Goal: Task Accomplishment & Management: Manage account settings

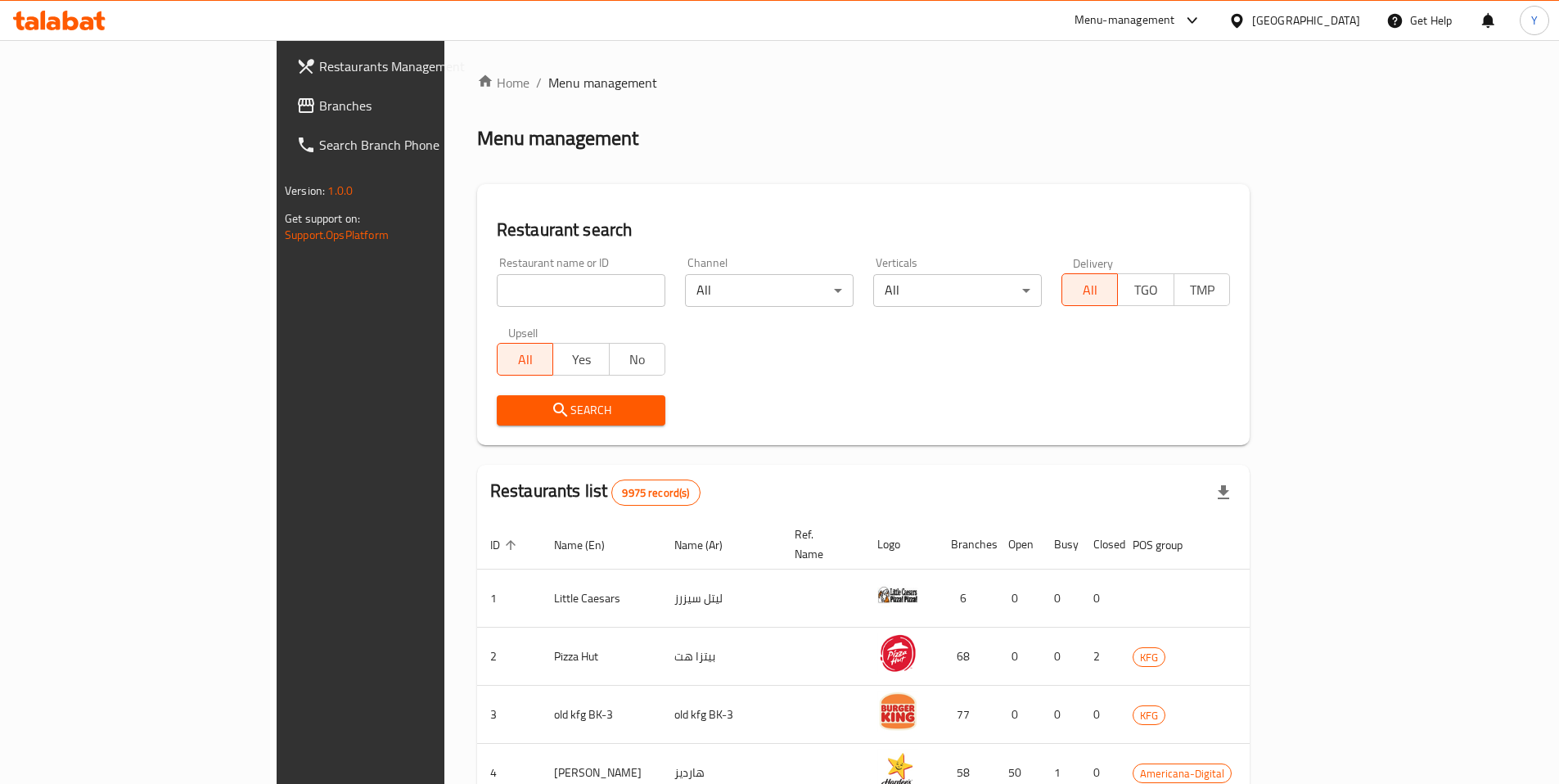
click at [497, 291] on input "search" at bounding box center [581, 290] width 168 height 33
type input "c"
click at [1351, 16] on div "[GEOGRAPHIC_DATA]" at bounding box center [1306, 20] width 108 height 18
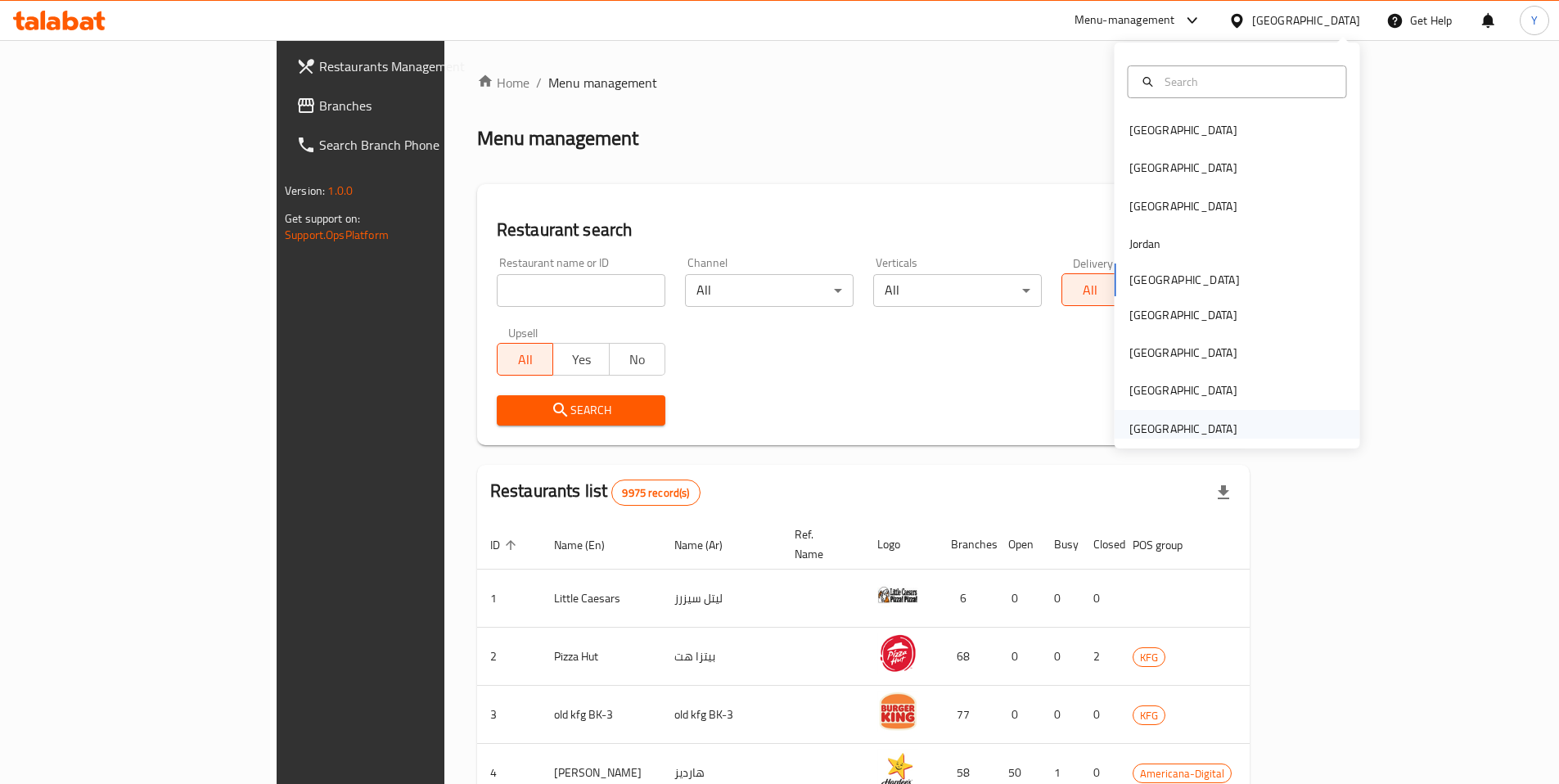
click at [1158, 437] on div "[GEOGRAPHIC_DATA]" at bounding box center [1184, 429] width 108 height 18
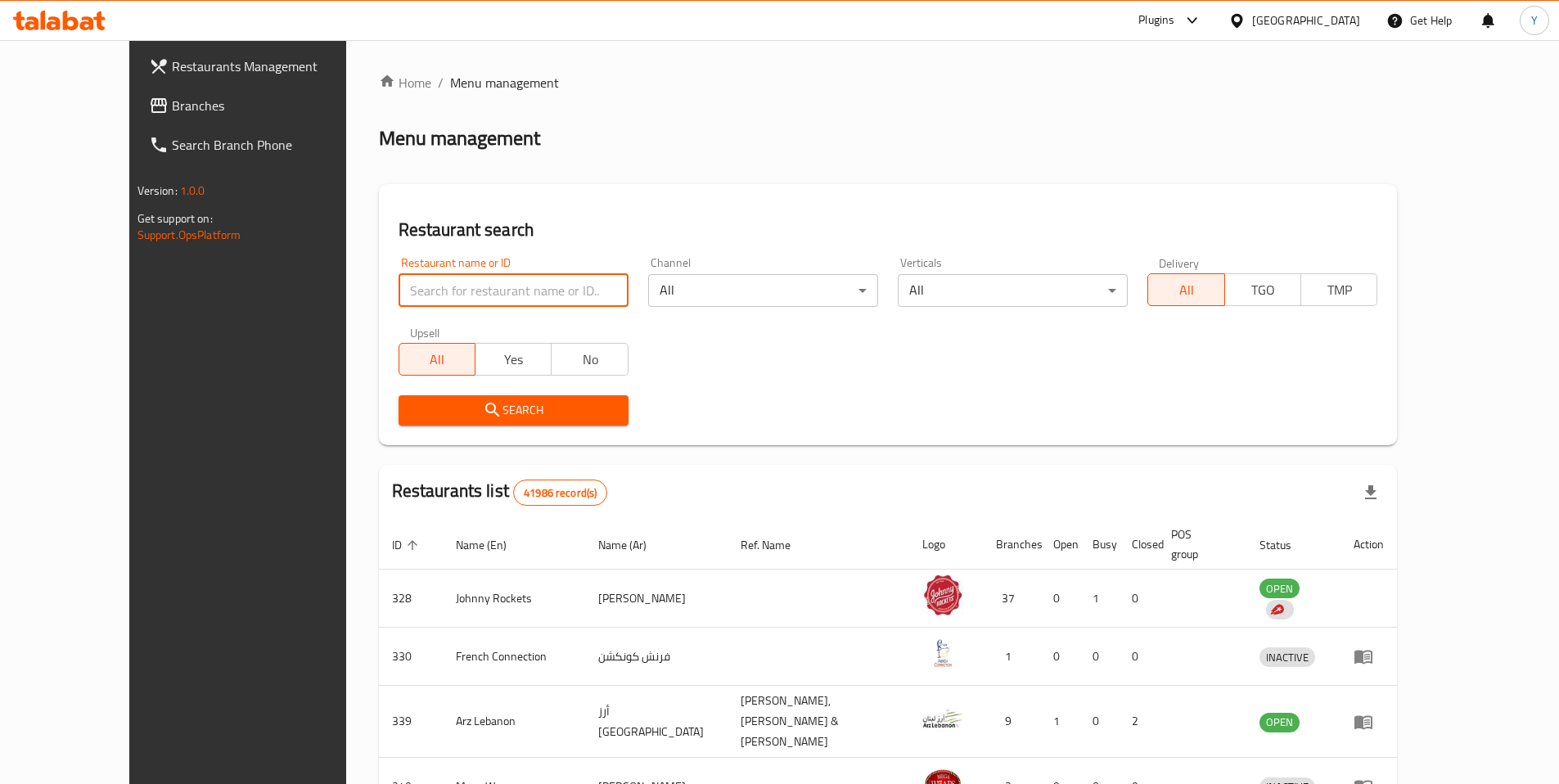
click at [399, 299] on input "search" at bounding box center [514, 290] width 230 height 33
type input "[PERSON_NAME]"
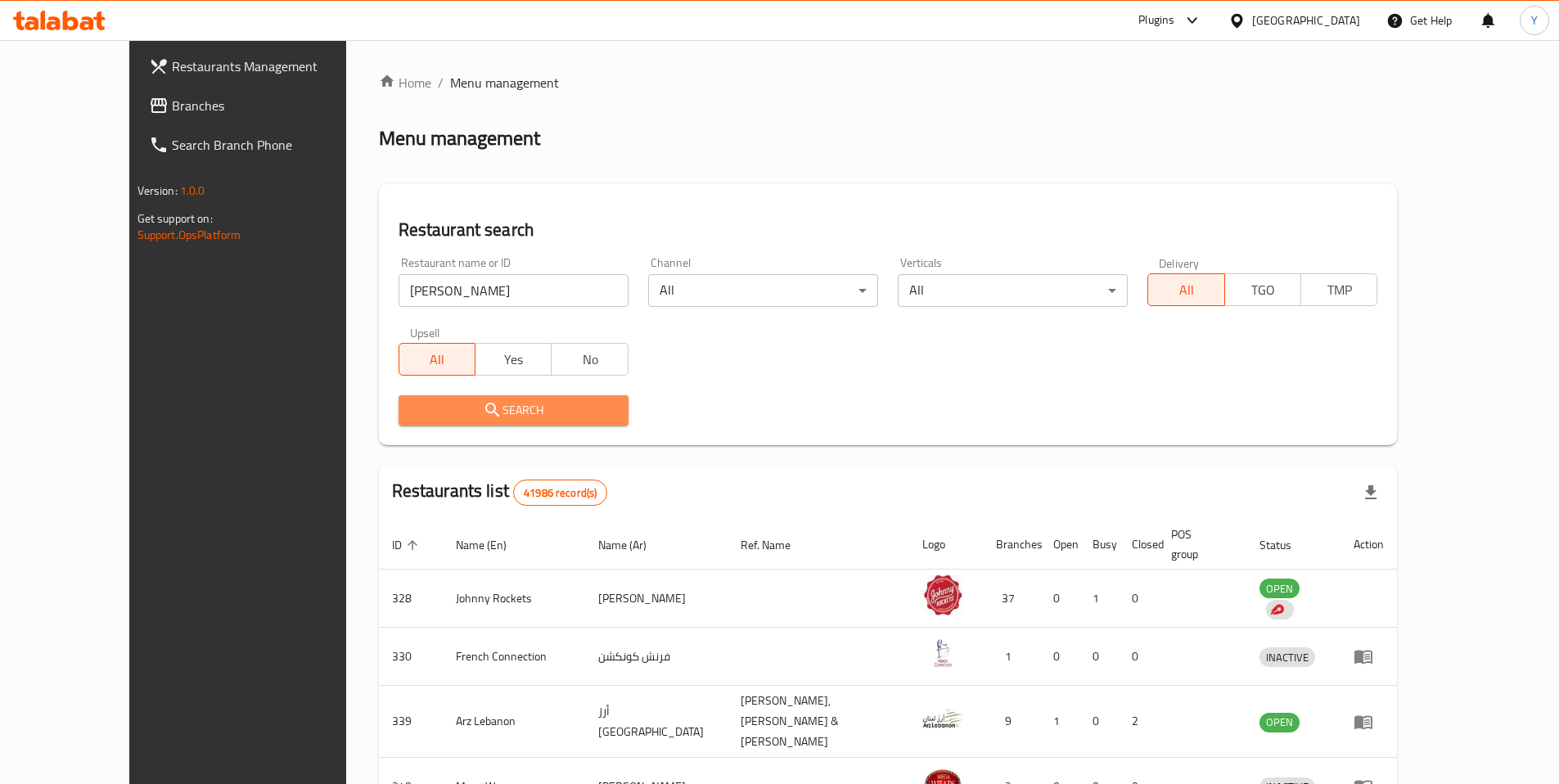
click at [477, 417] on span "Search" at bounding box center [514, 410] width 204 height 20
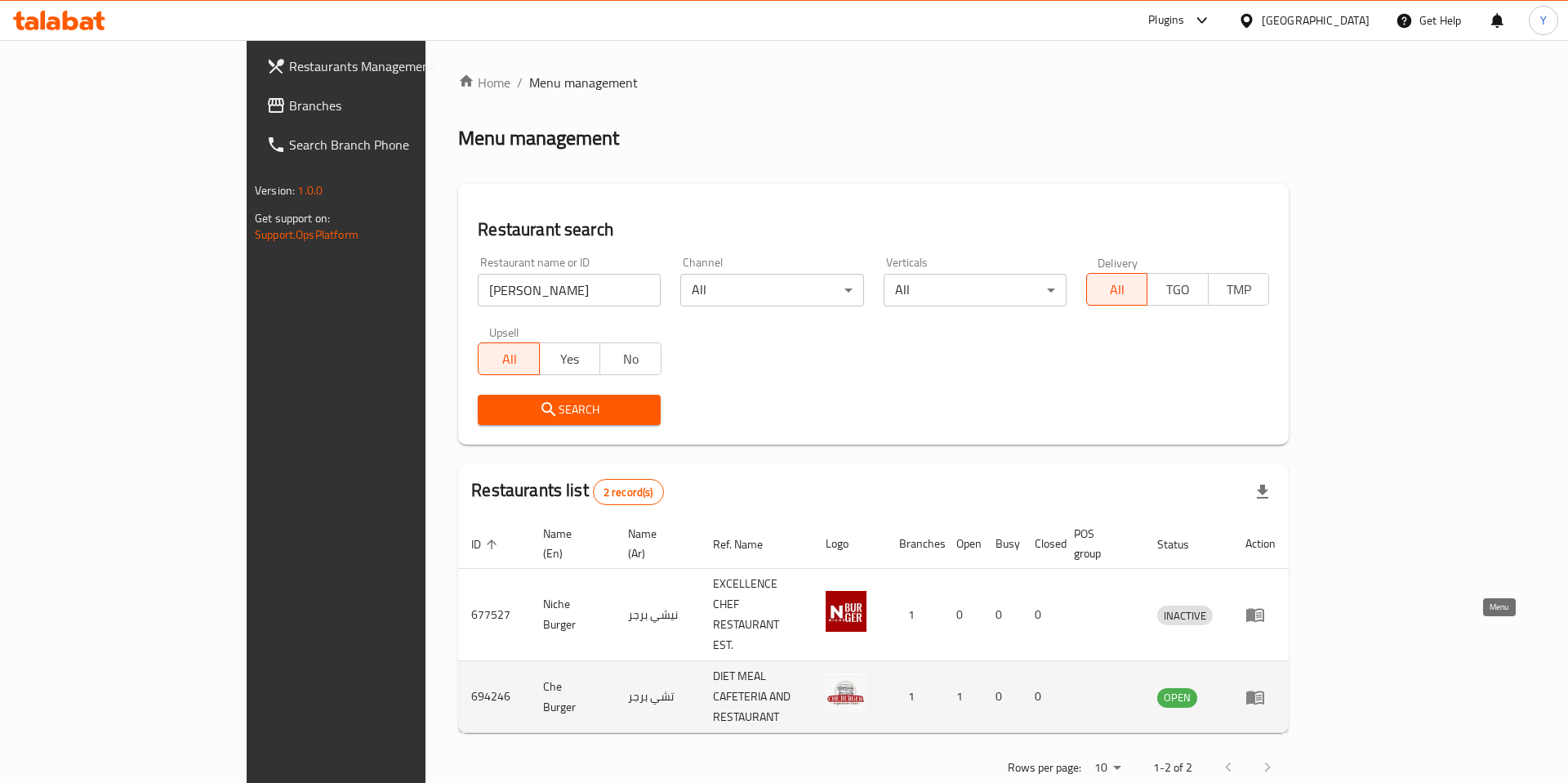
click at [1265, 690] on icon "enhanced table" at bounding box center [1255, 697] width 18 height 14
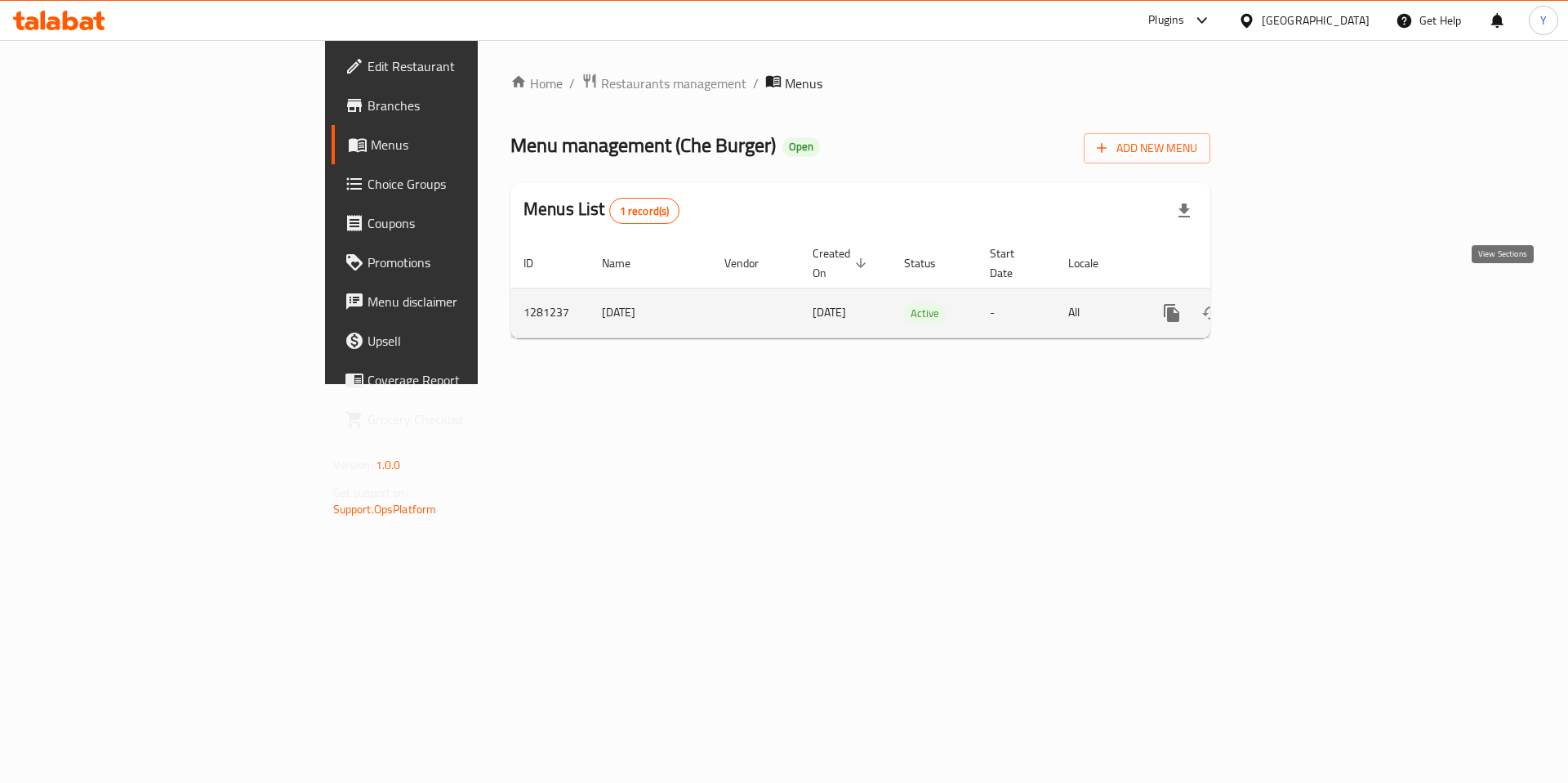
click at [1297, 305] on icon "enhanced table" at bounding box center [1289, 312] width 15 height 15
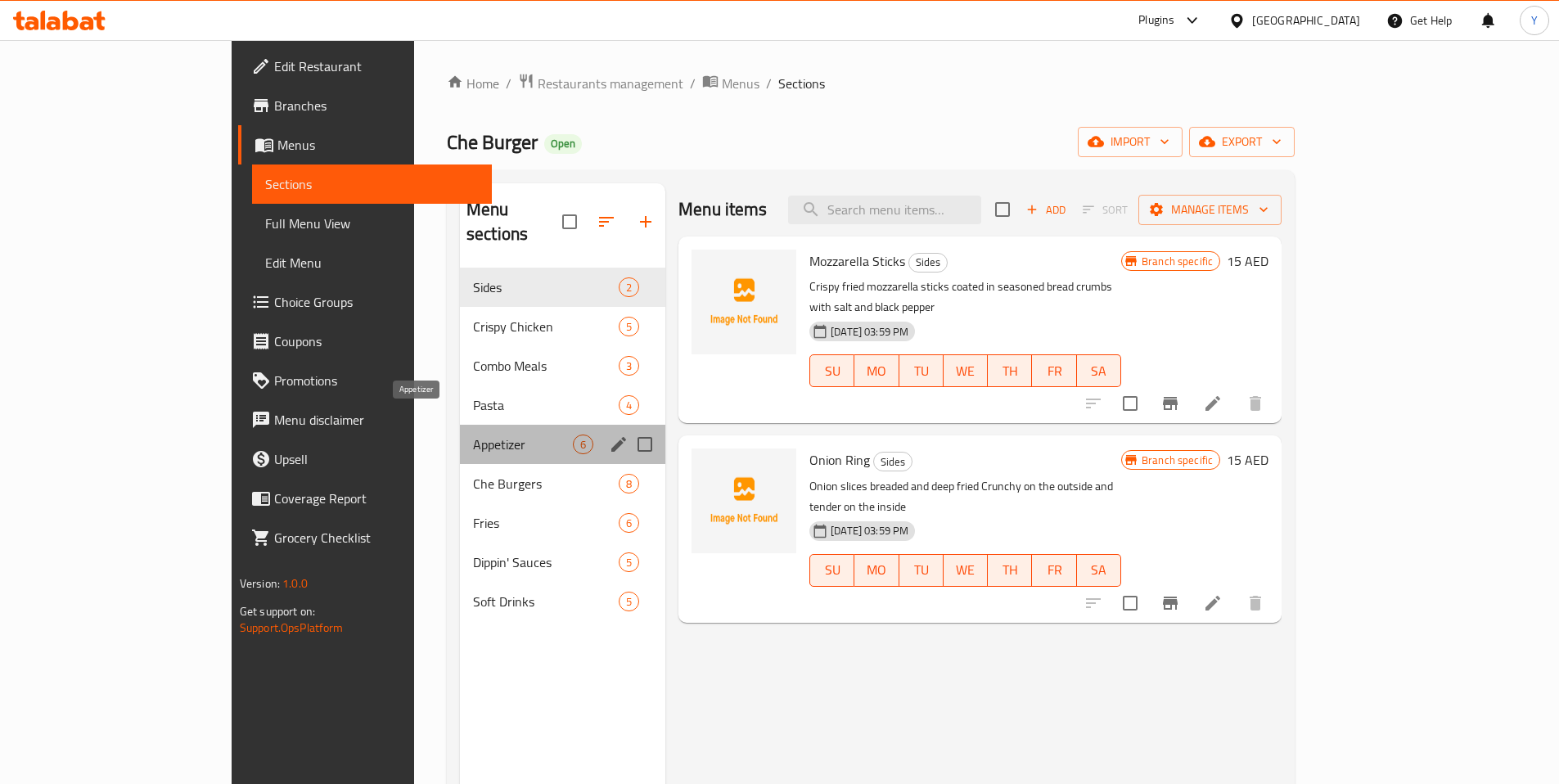
click at [473, 434] on span "Appetizer" at bounding box center [523, 444] width 100 height 19
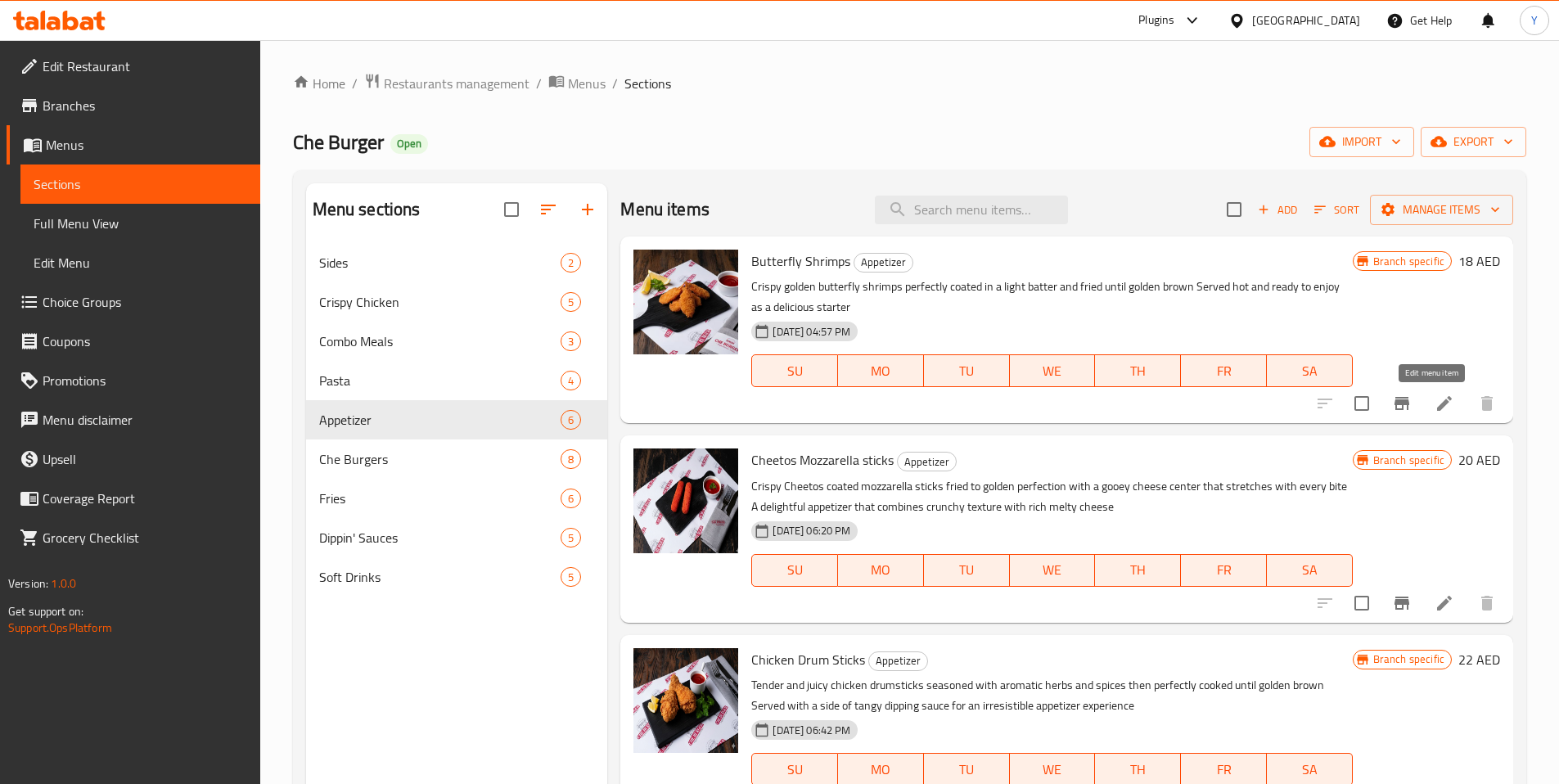
click at [1435, 401] on icon at bounding box center [1445, 403] width 19 height 19
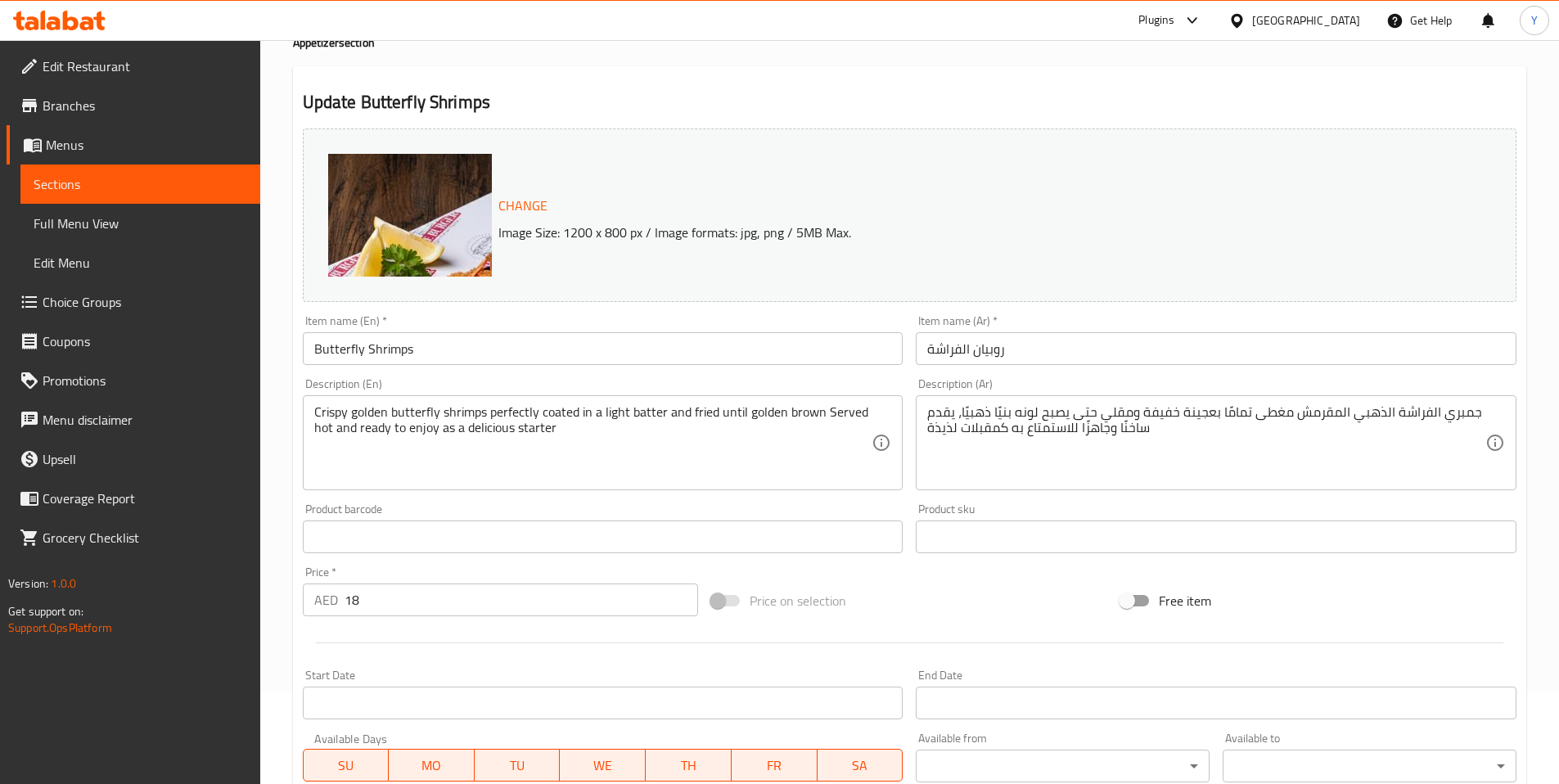
scroll to position [97, 0]
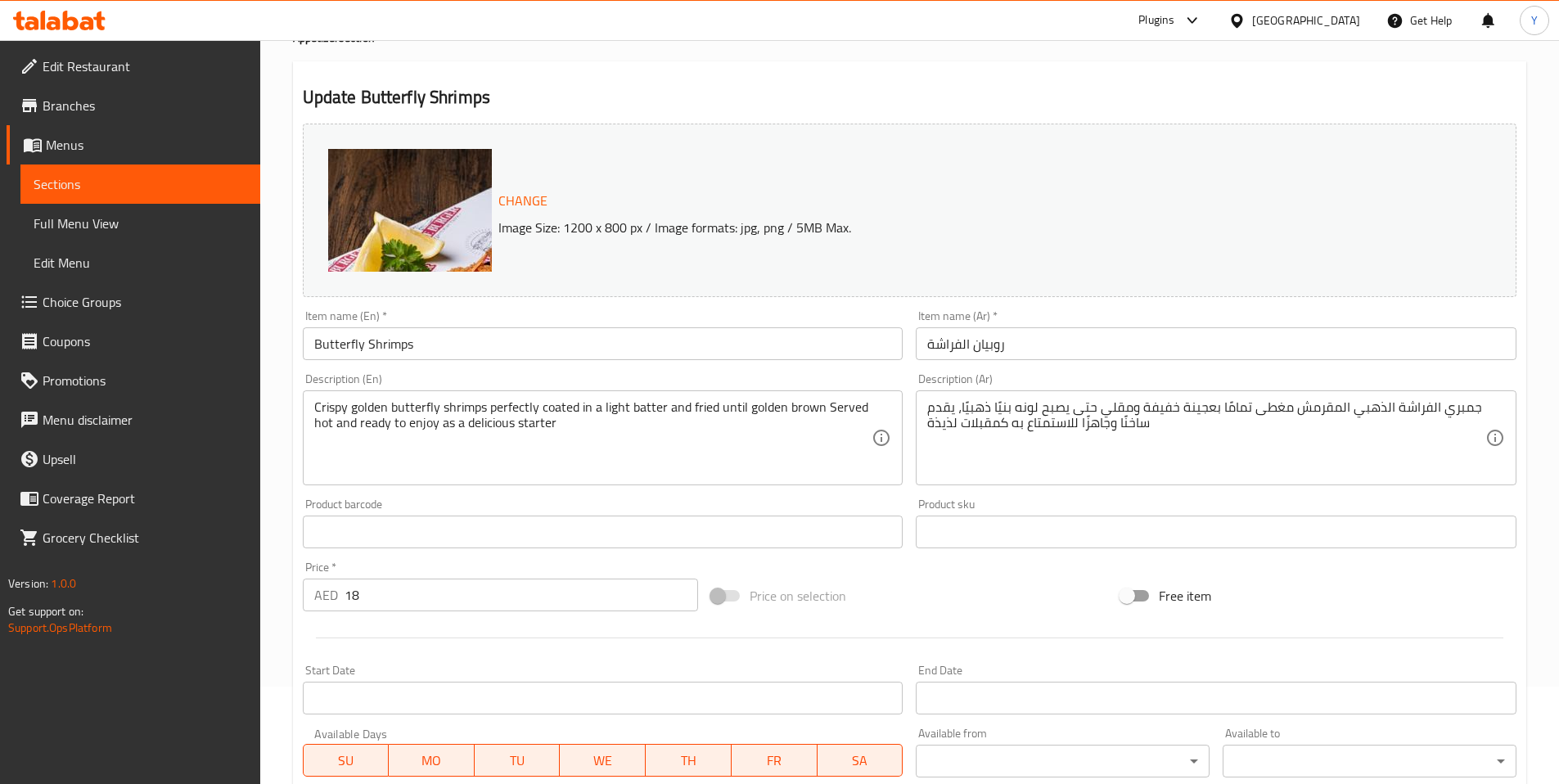
click at [401, 587] on input "18" at bounding box center [522, 594] width 355 height 33
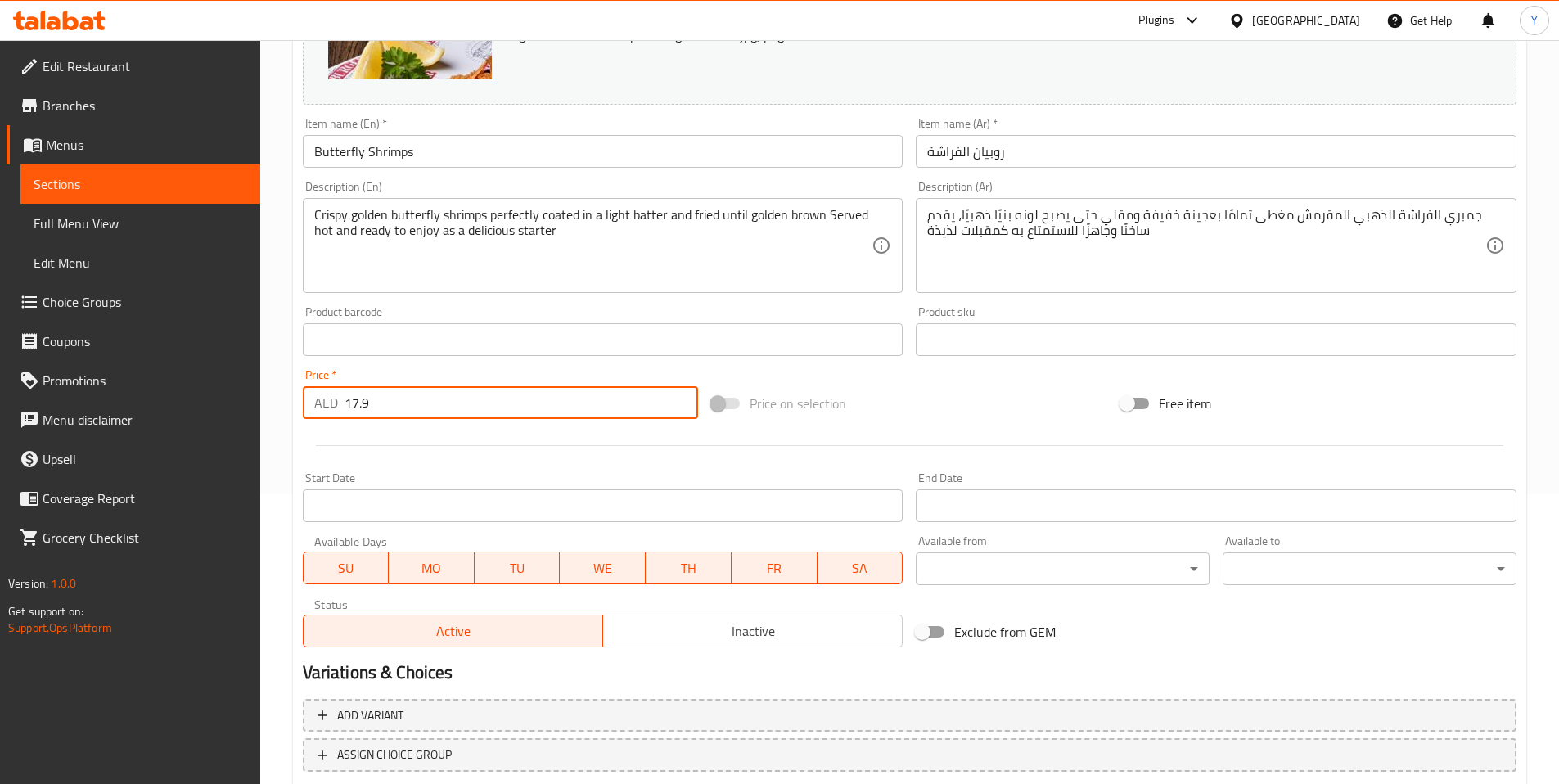
scroll to position [396, 0]
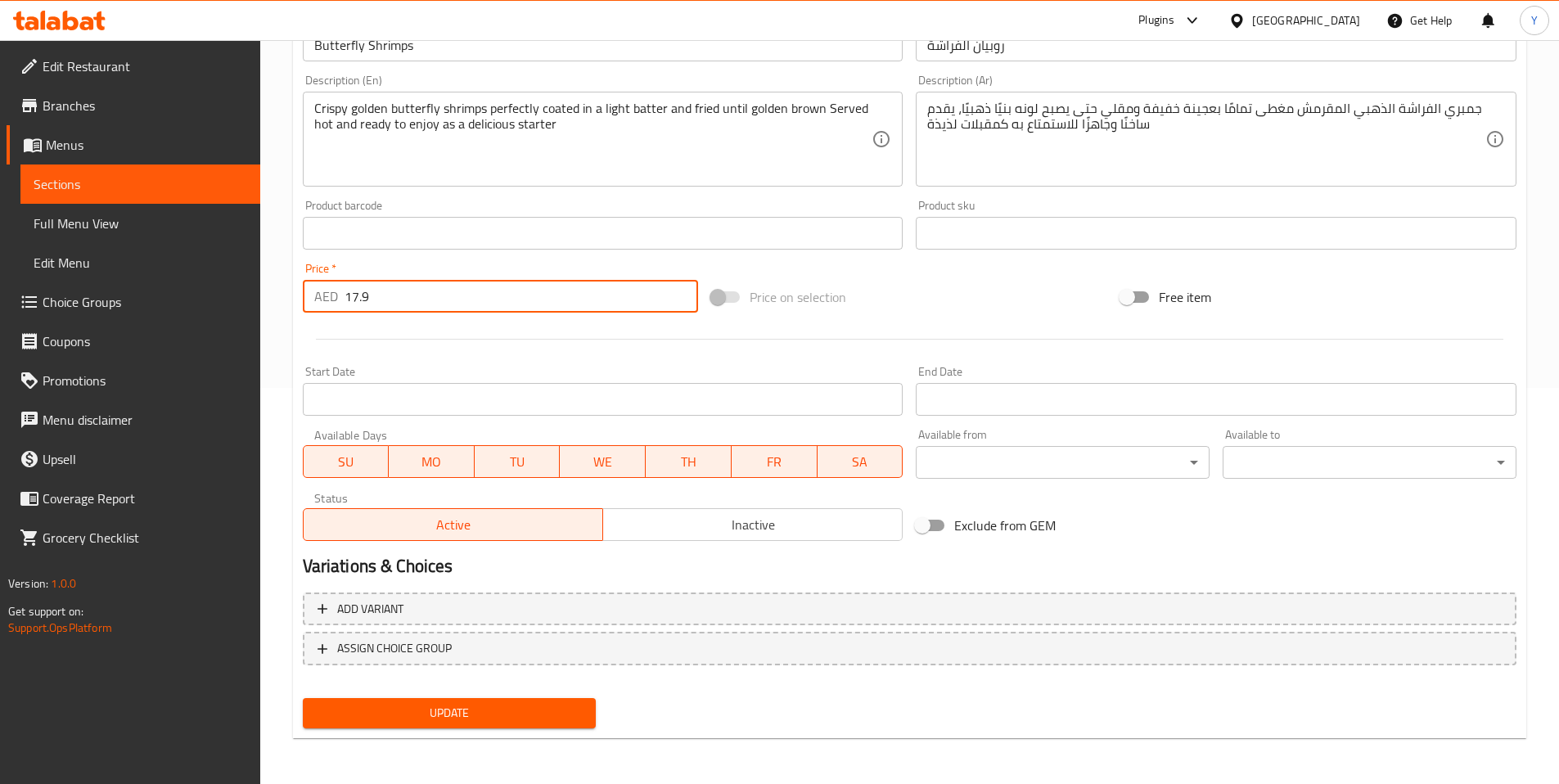
click at [412, 714] on span "Update" at bounding box center [449, 712] width 268 height 20
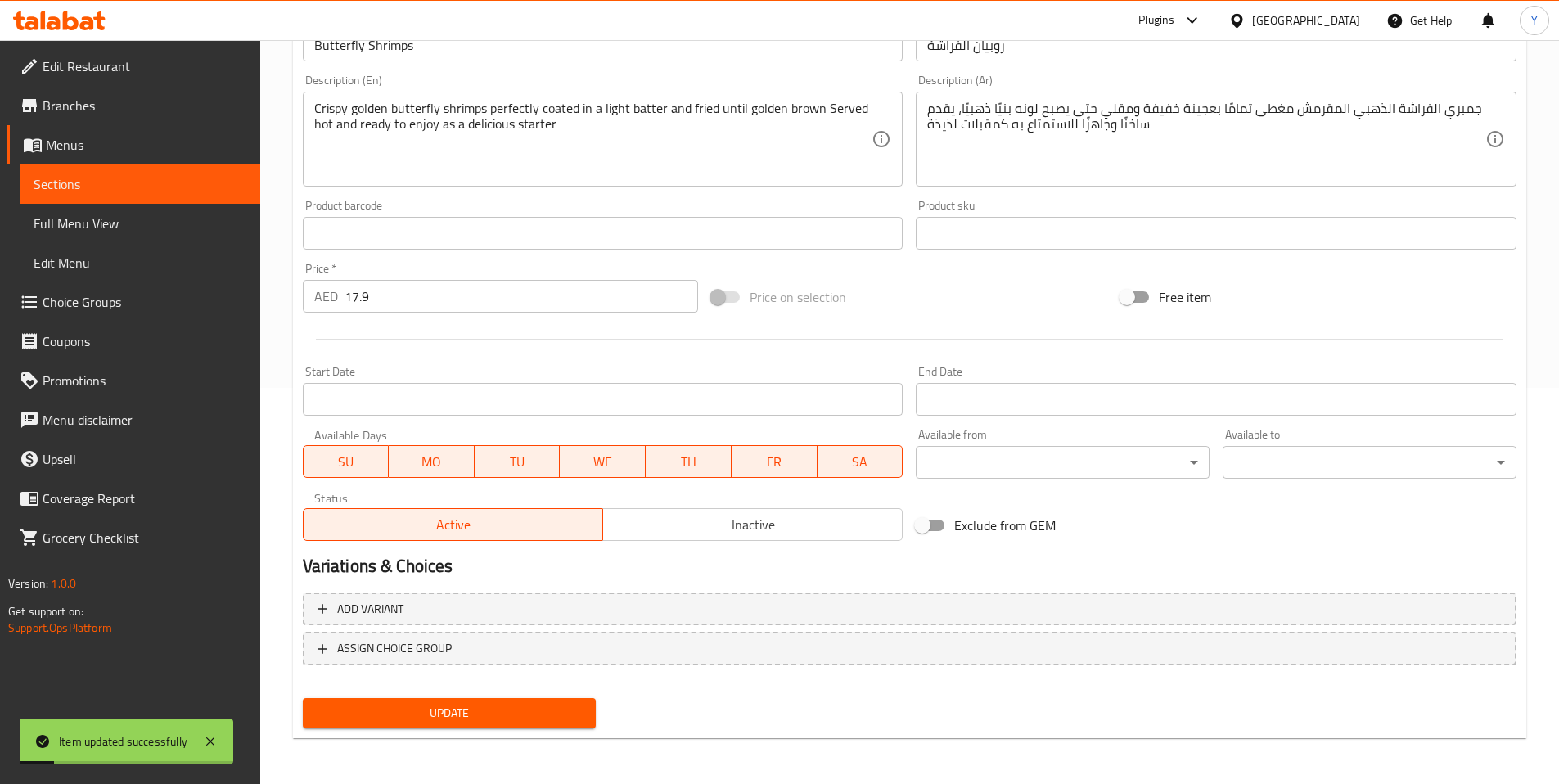
click at [411, 293] on input "17.9" at bounding box center [522, 296] width 355 height 33
type input "18"
click at [503, 710] on span "Update" at bounding box center [449, 712] width 268 height 20
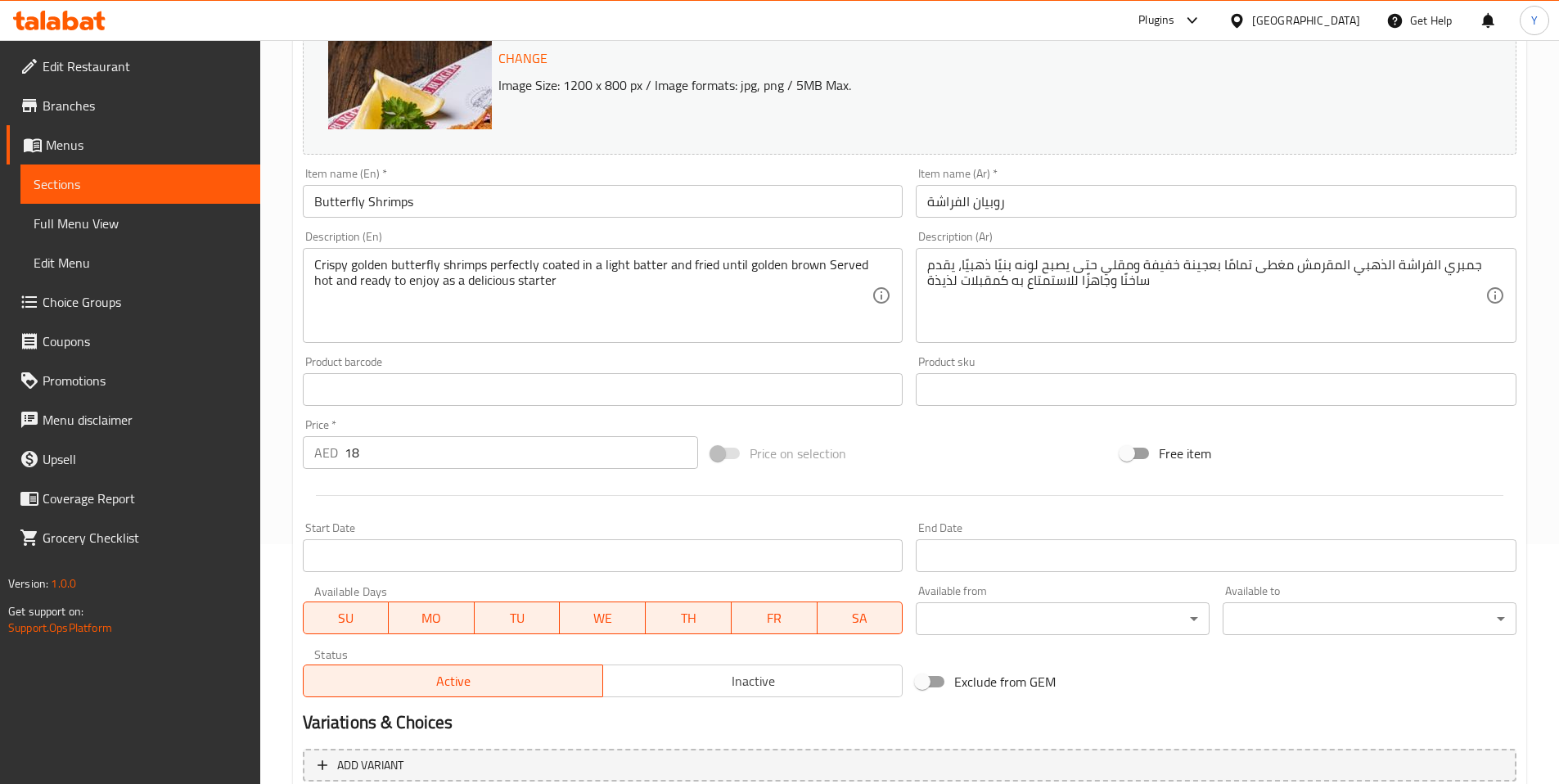
scroll to position [54, 0]
